Goal: Navigation & Orientation: Find specific page/section

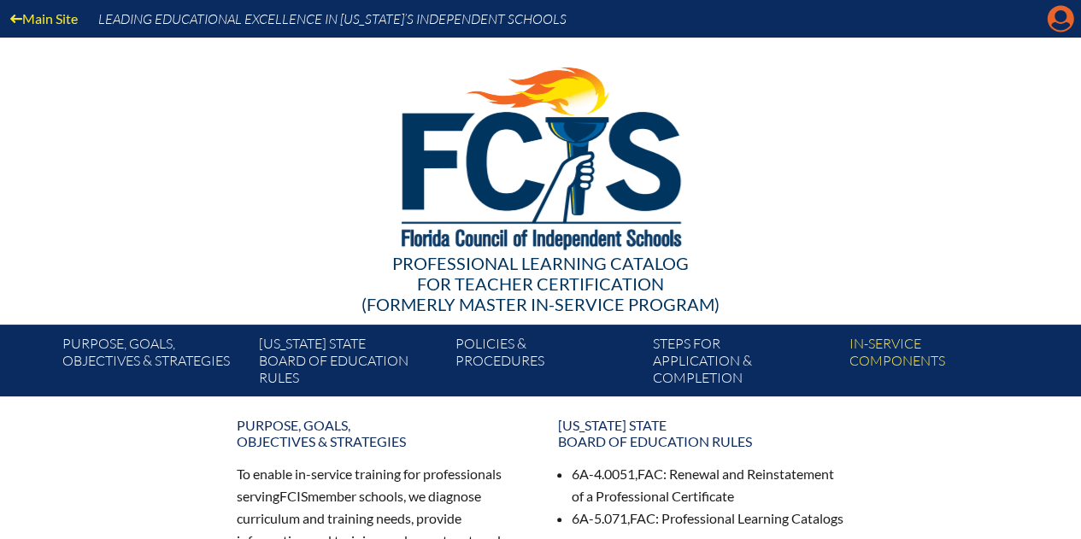
click at [1067, 21] on icon at bounding box center [1061, 19] width 26 height 26
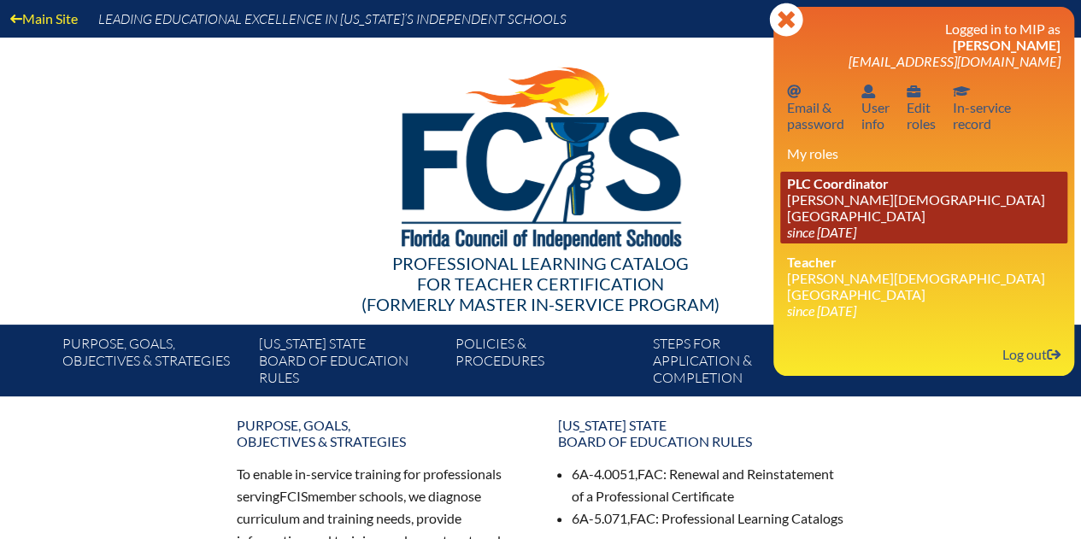
click at [827, 183] on span "PLC Coordinator" at bounding box center [838, 183] width 102 height 16
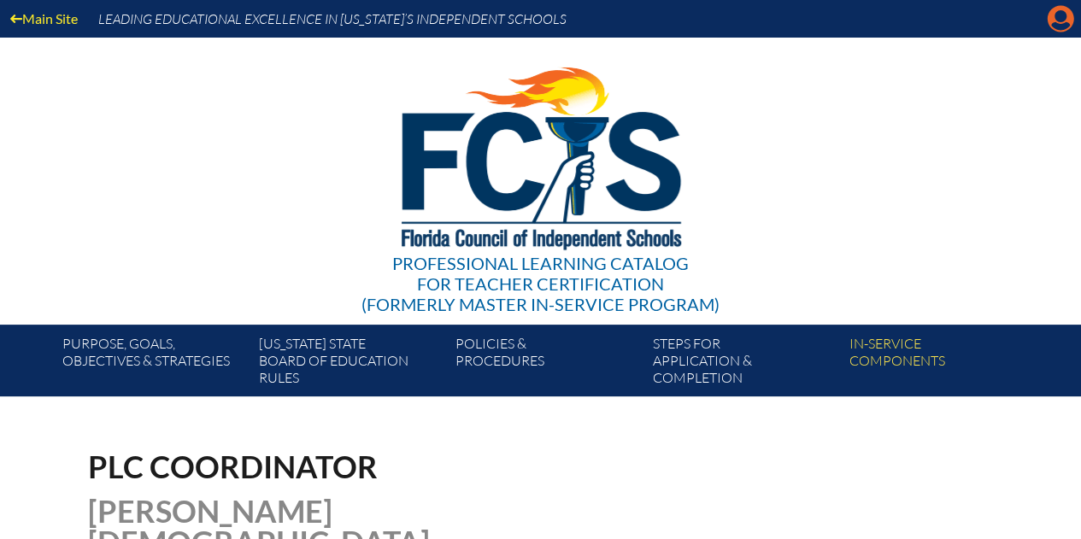
click at [1060, 18] on icon "Manage account" at bounding box center [1060, 18] width 27 height 27
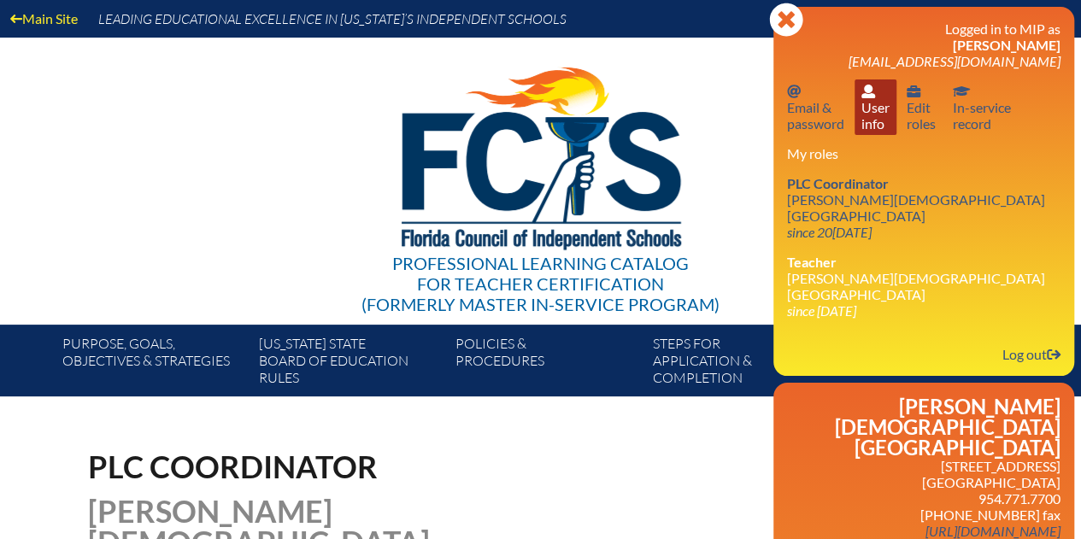
click at [892, 114] on link "User info User info" at bounding box center [876, 107] width 42 height 56
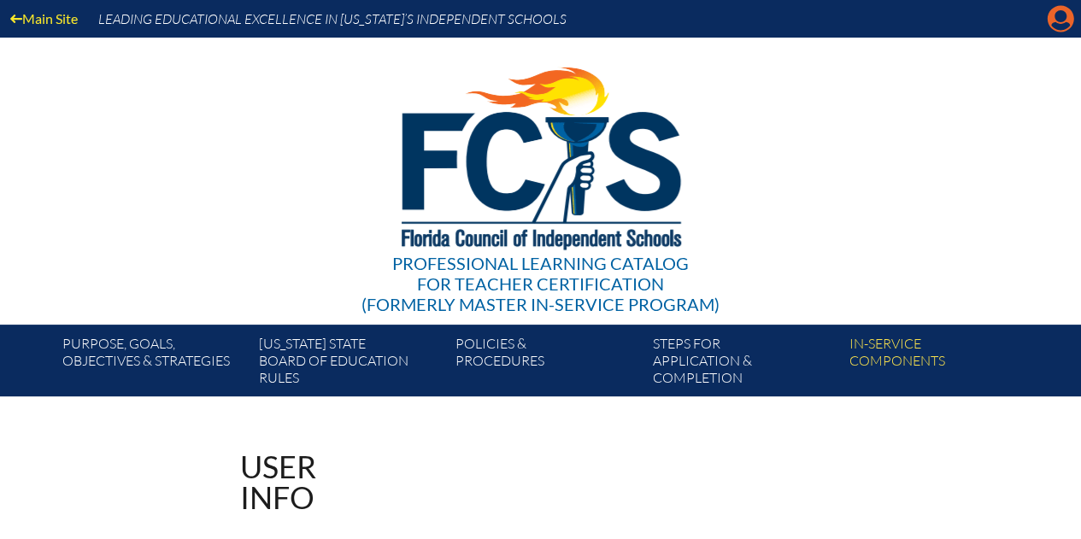
click at [1063, 20] on icon "Manage account" at bounding box center [1060, 18] width 27 height 27
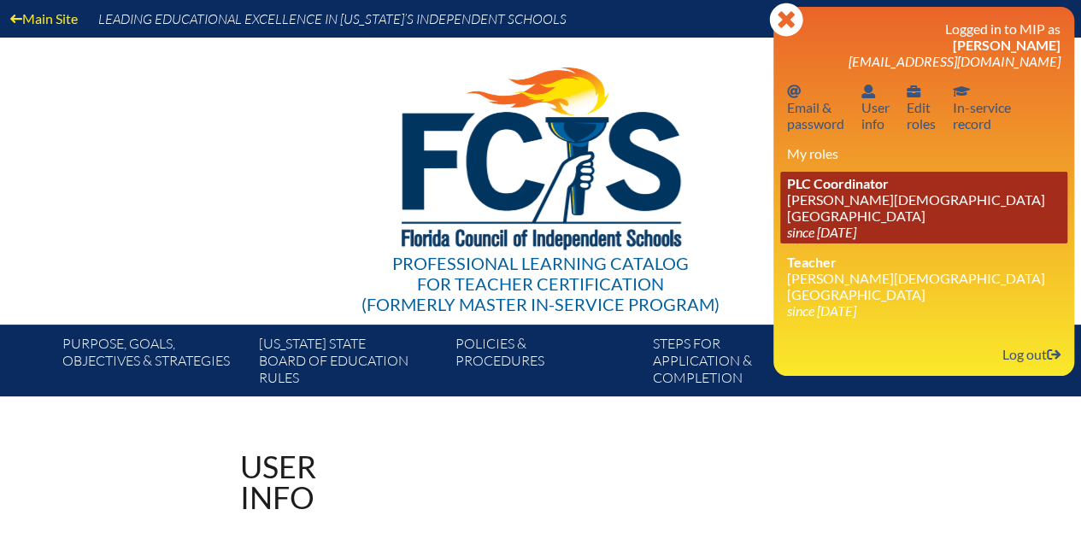
click at [857, 224] on icon "since [DATE]" at bounding box center [821, 232] width 69 height 16
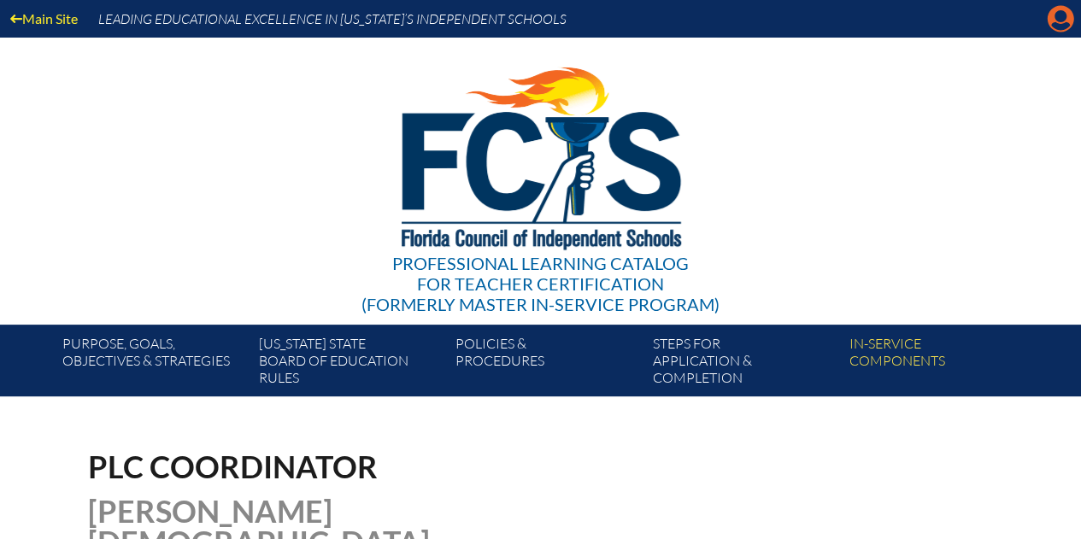
click at [1057, 21] on icon "Manage account" at bounding box center [1060, 18] width 27 height 27
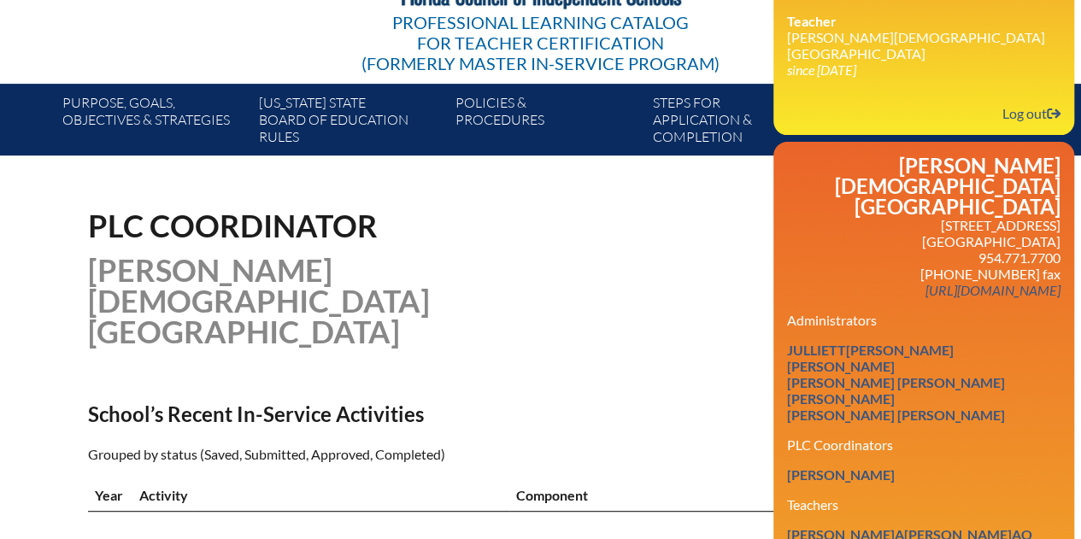
scroll to position [240, 0]
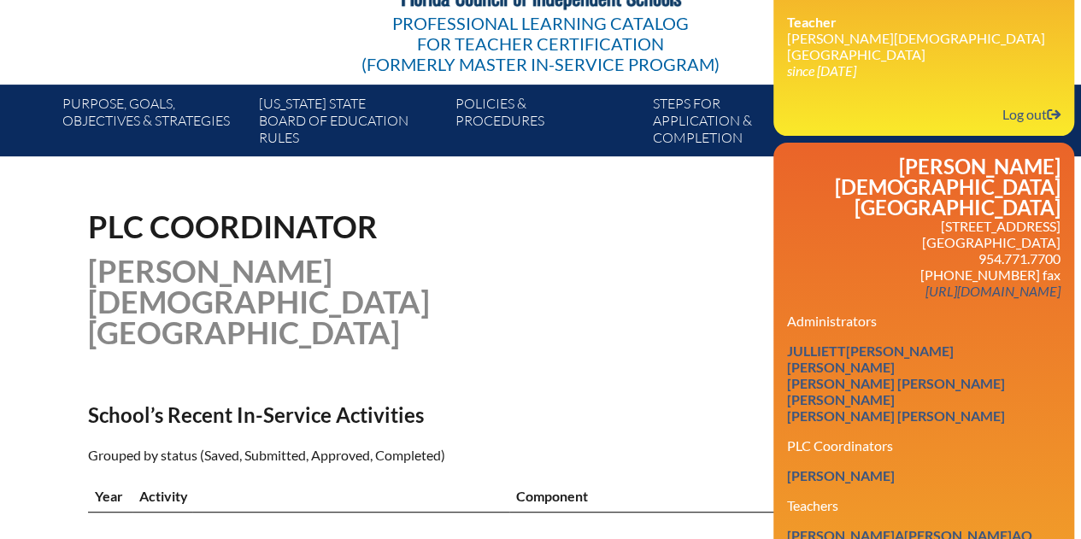
click at [619, 242] on div "PLC Coordinator Christ Church School" at bounding box center [541, 279] width 906 height 137
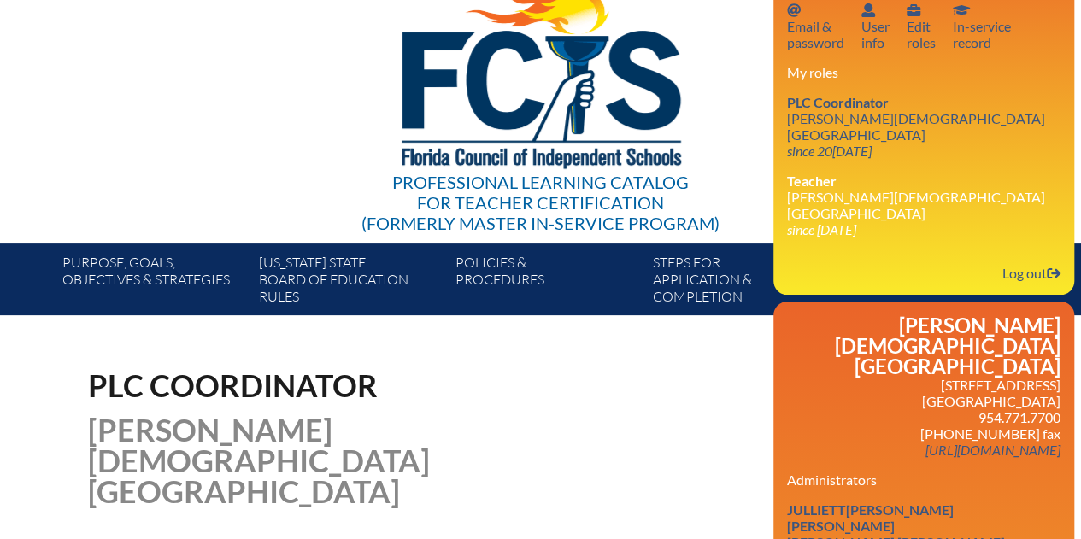
scroll to position [0, 0]
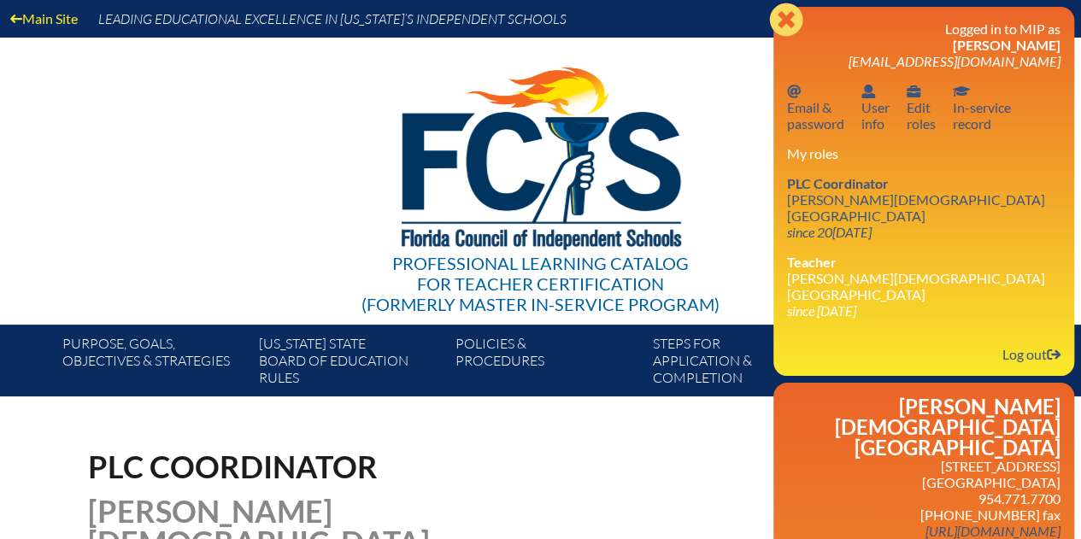
click at [778, 26] on icon at bounding box center [785, 19] width 33 height 33
